Goal: Find specific page/section: Find specific page/section

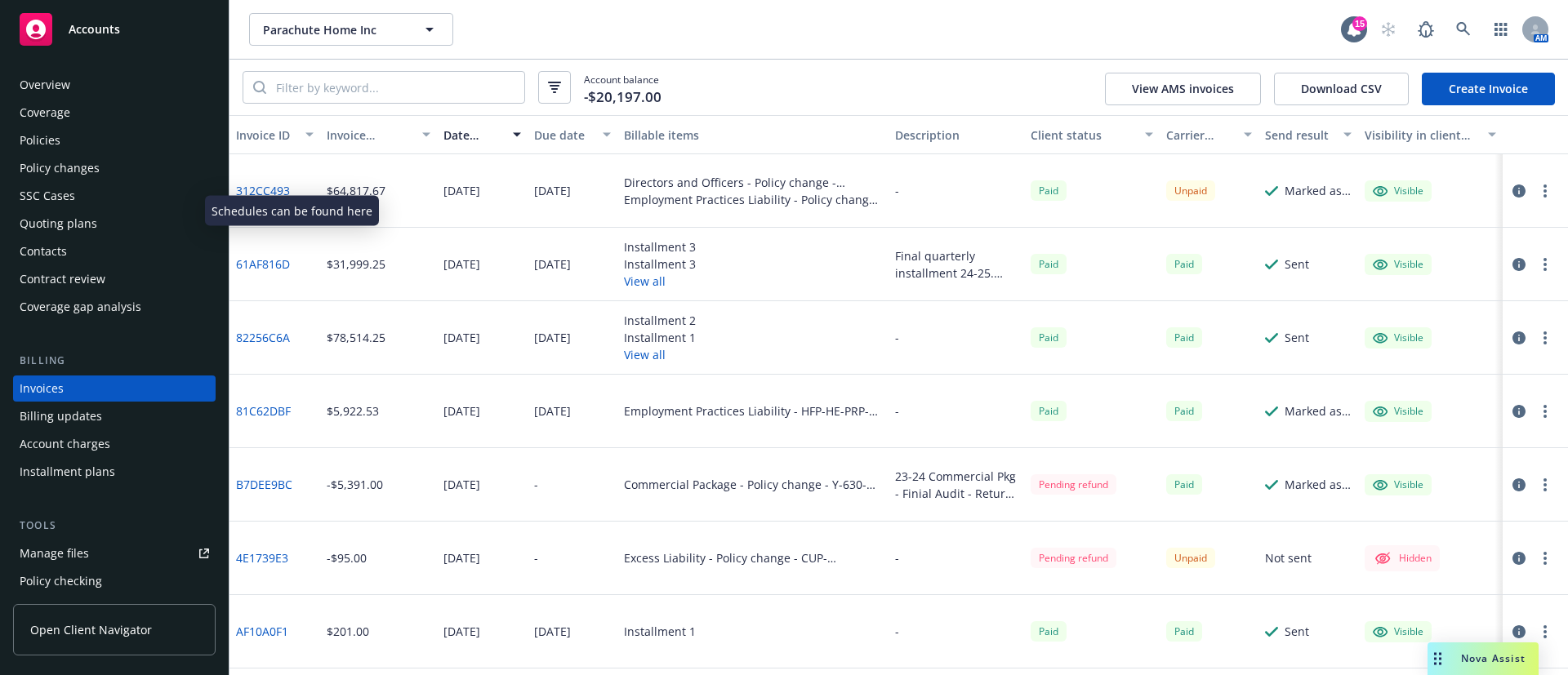
scroll to position [399, 0]
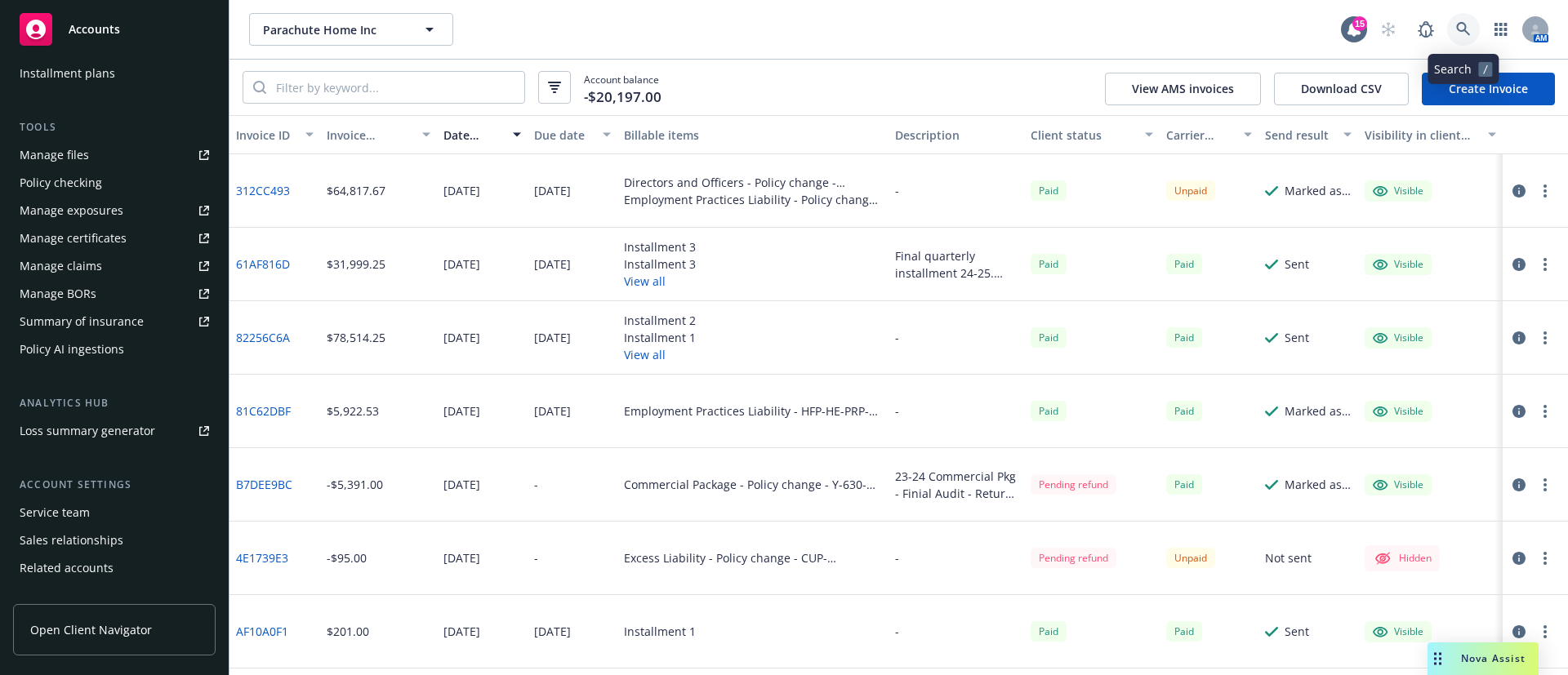
click at [1462, 26] on icon at bounding box center [1464, 29] width 15 height 15
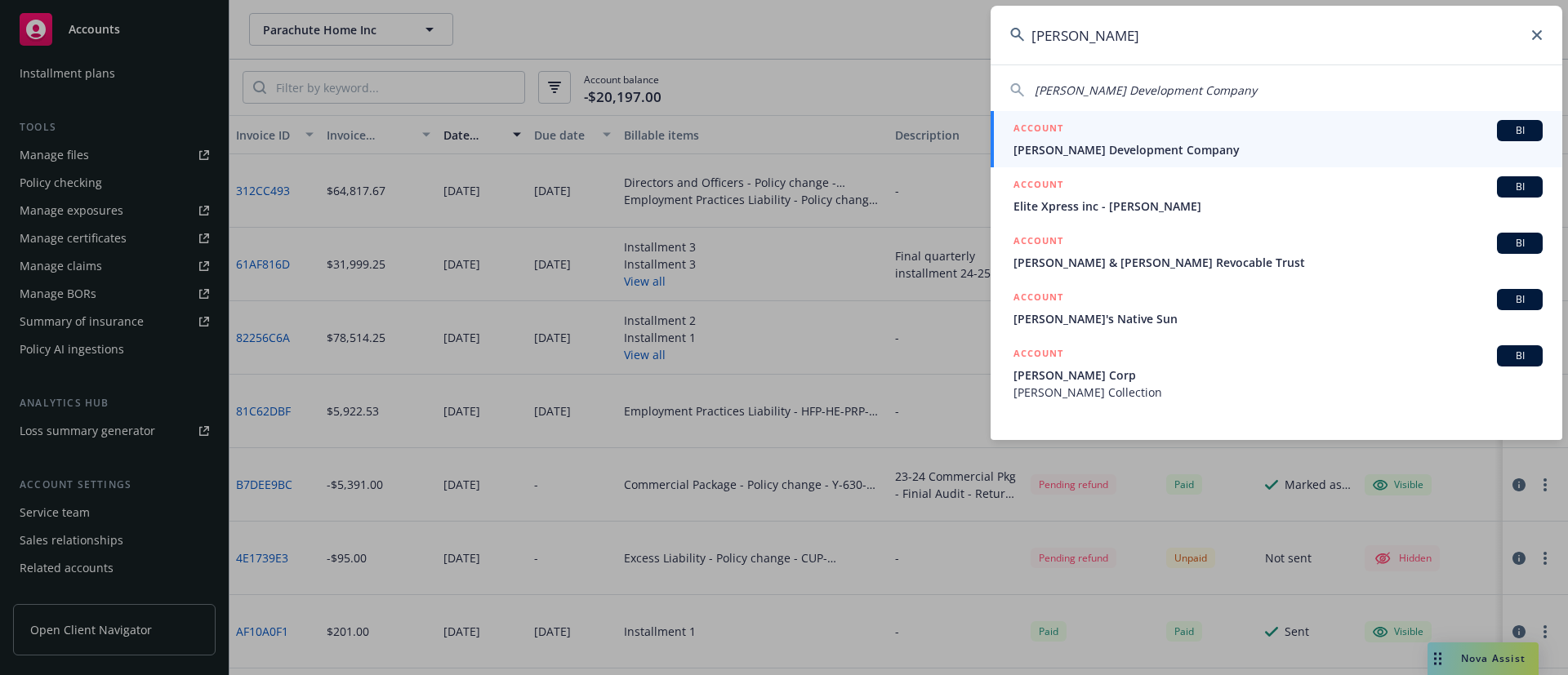
type input "[PERSON_NAME]"
click at [1230, 129] on div "ACCOUNT BI" at bounding box center [1278, 130] width 529 height 22
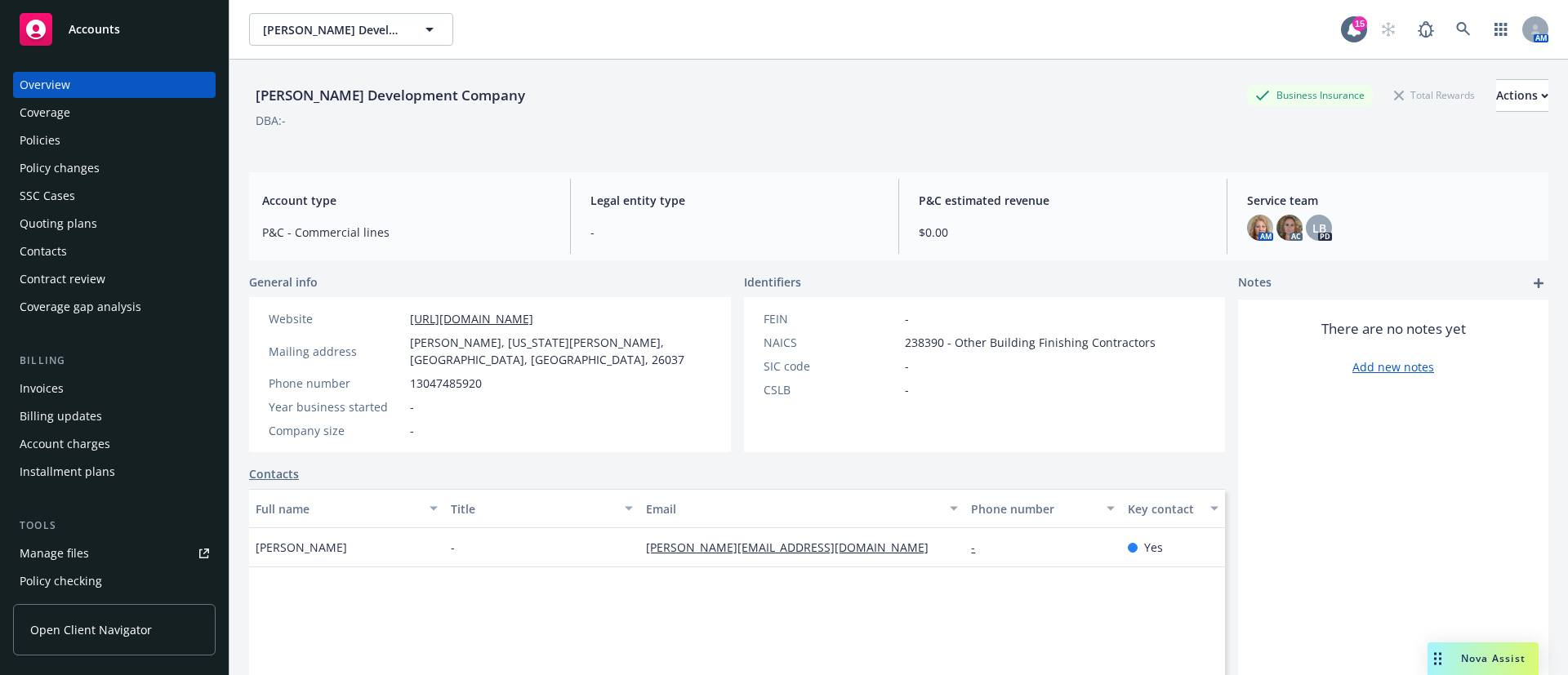
click at [96, 136] on div "Policies" at bounding box center [114, 141] width 189 height 26
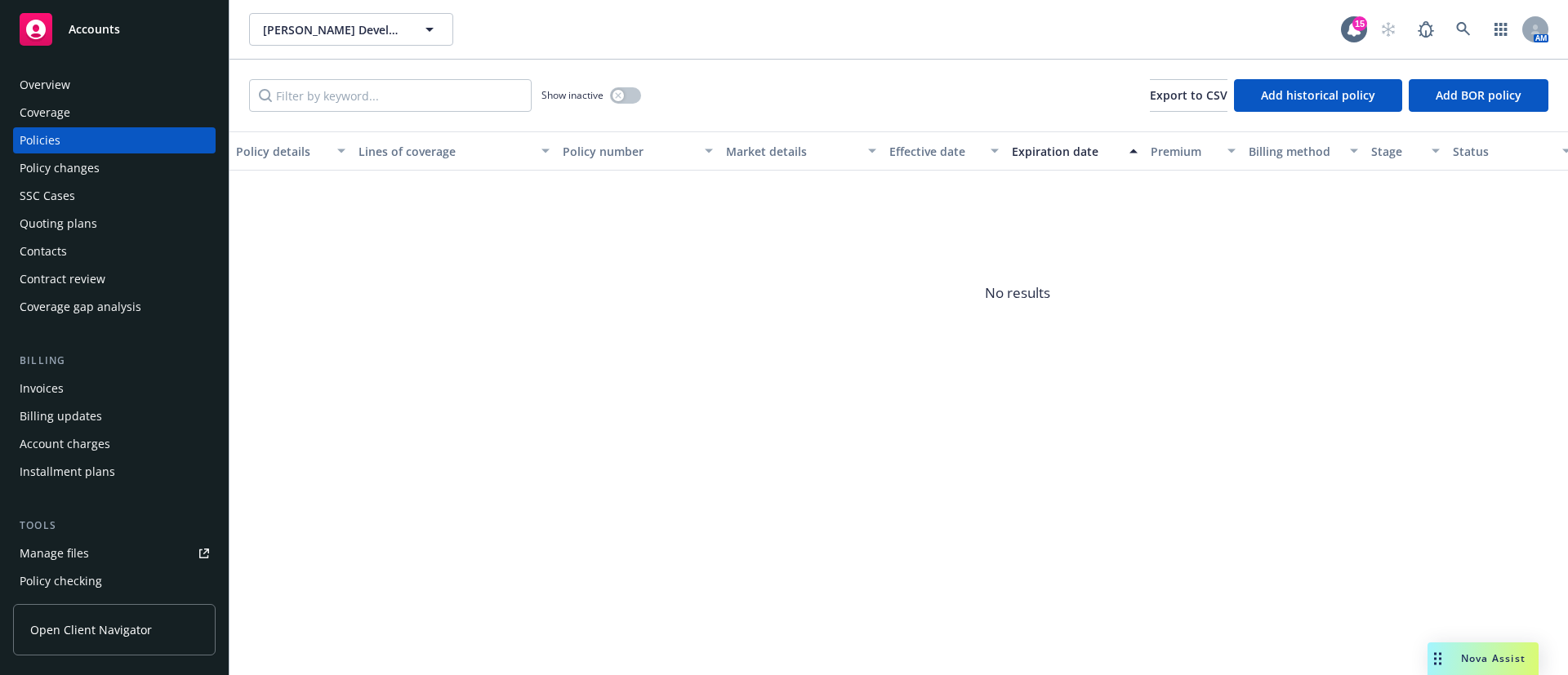
click at [76, 219] on div "Quoting plans" at bounding box center [59, 224] width 78 height 26
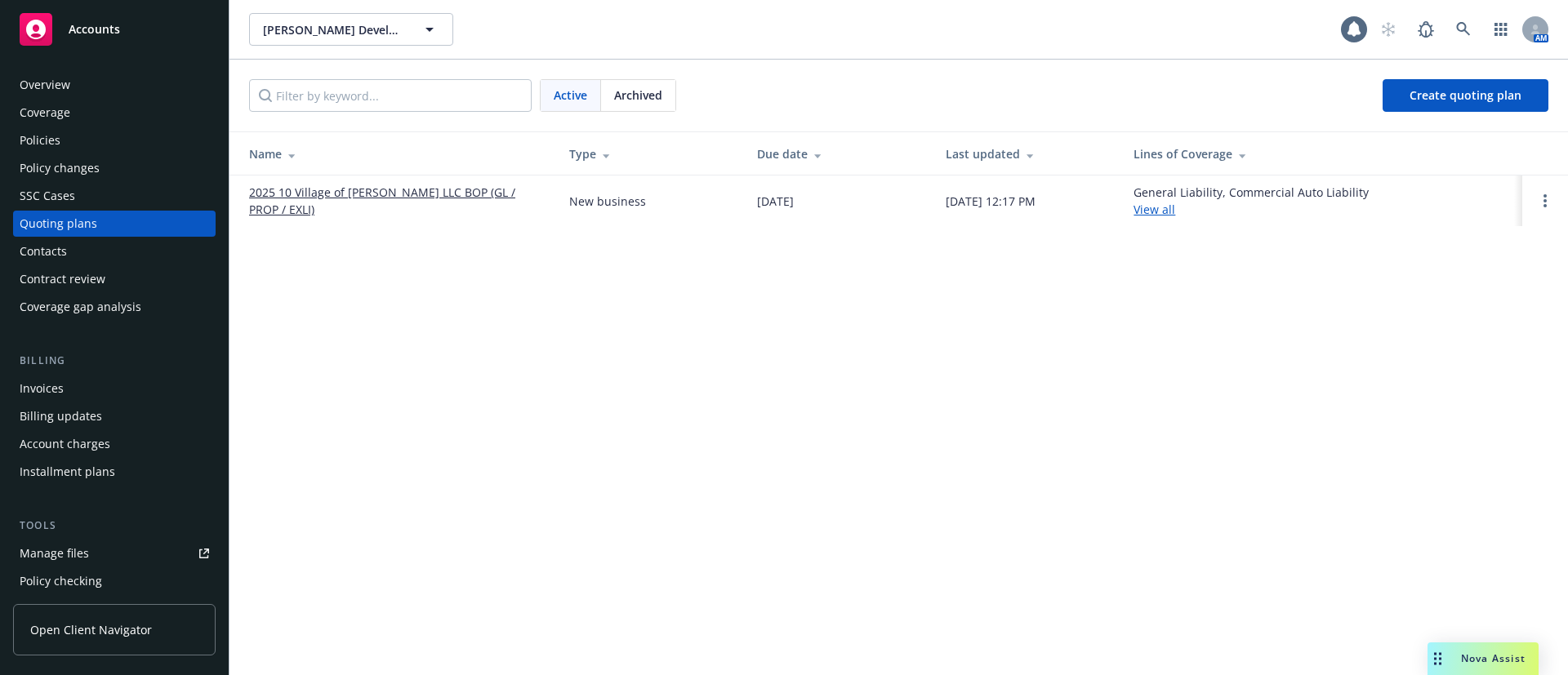
click at [378, 196] on link "2025 10 Village of [PERSON_NAME] LLC BOP (GL / PROP / EXLI)" at bounding box center [396, 201] width 294 height 35
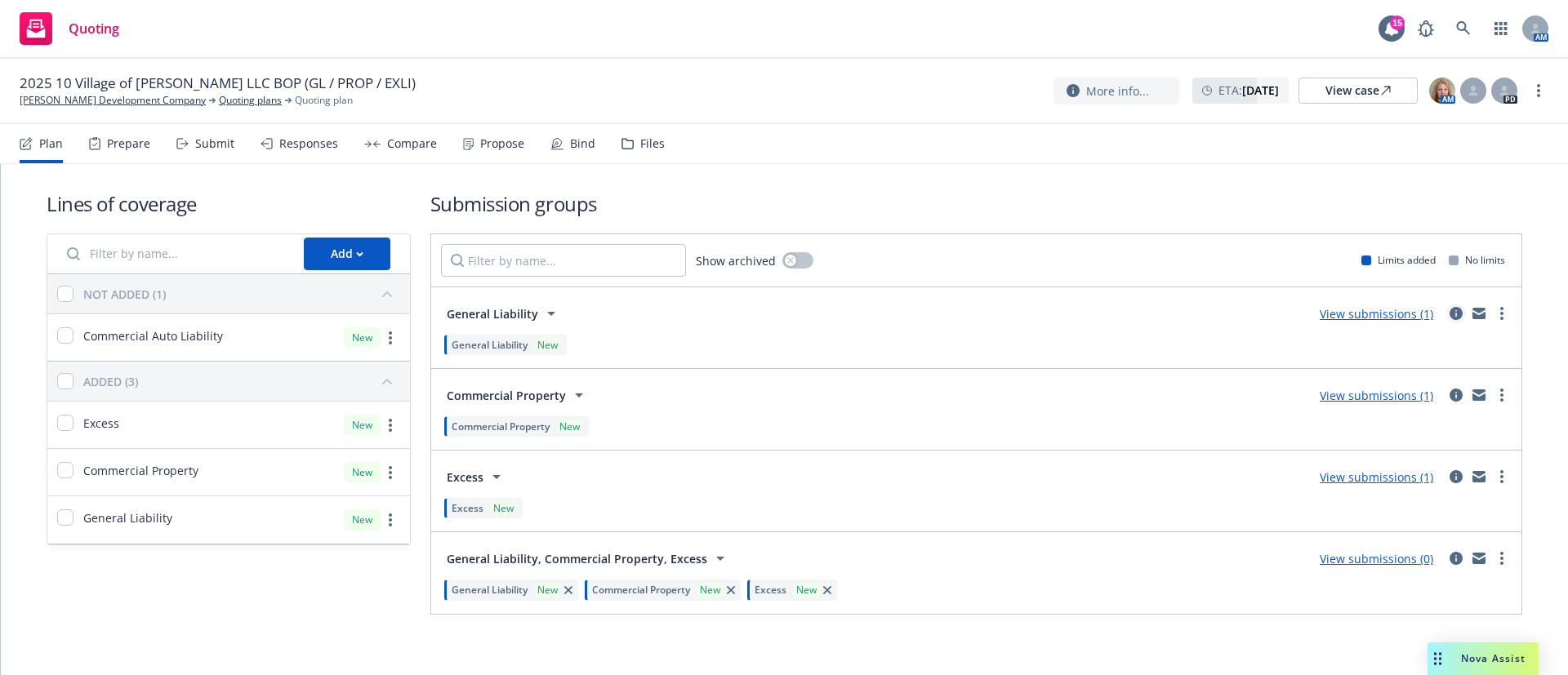
click at [1450, 311] on icon "circleInformation" at bounding box center [1456, 313] width 13 height 13
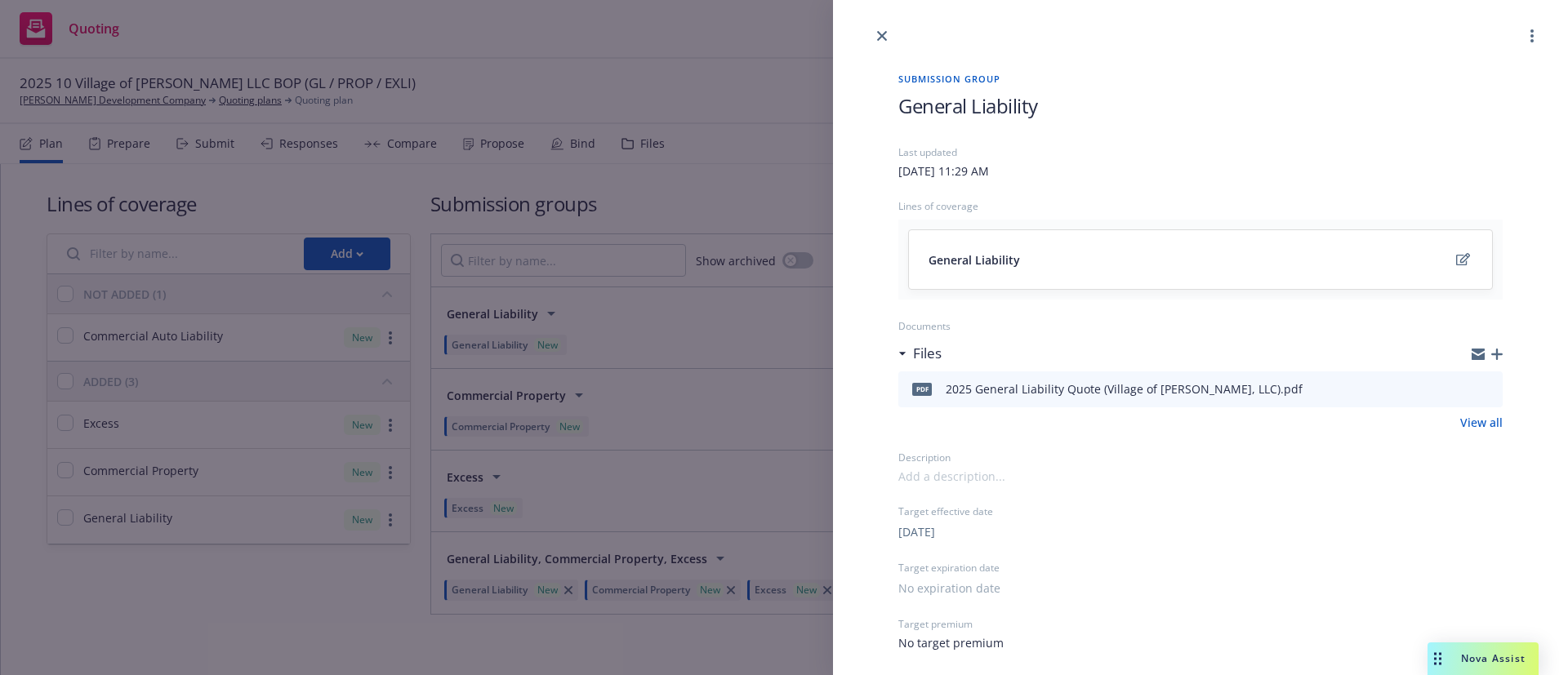
click at [1480, 386] on icon "preview file" at bounding box center [1487, 388] width 15 height 11
click at [877, 31] on icon "close" at bounding box center [882, 35] width 9 height 9
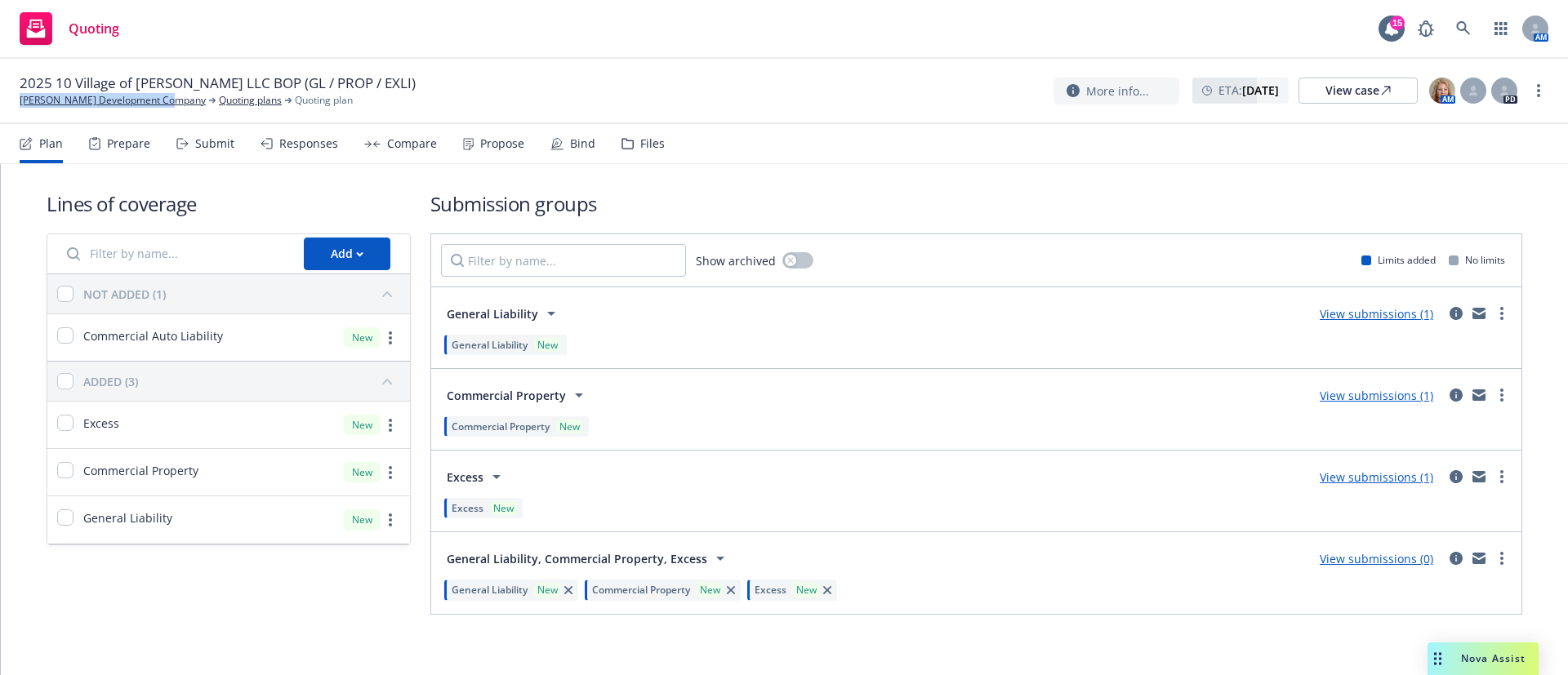
drag, startPoint x: 159, startPoint y: 106, endPoint x: 17, endPoint y: 105, distance: 142.0
click at [17, 105] on div "2025 10 Village of Aragon LLC BOP (GL / PROP / EXLI) Lombardi Development Compa…" at bounding box center [784, 91] width 1568 height 66
copy link "[PERSON_NAME] Development Company"
click at [140, 100] on link "[PERSON_NAME] Development Company" at bounding box center [113, 100] width 187 height 15
